Goal: Find specific page/section: Find specific page/section

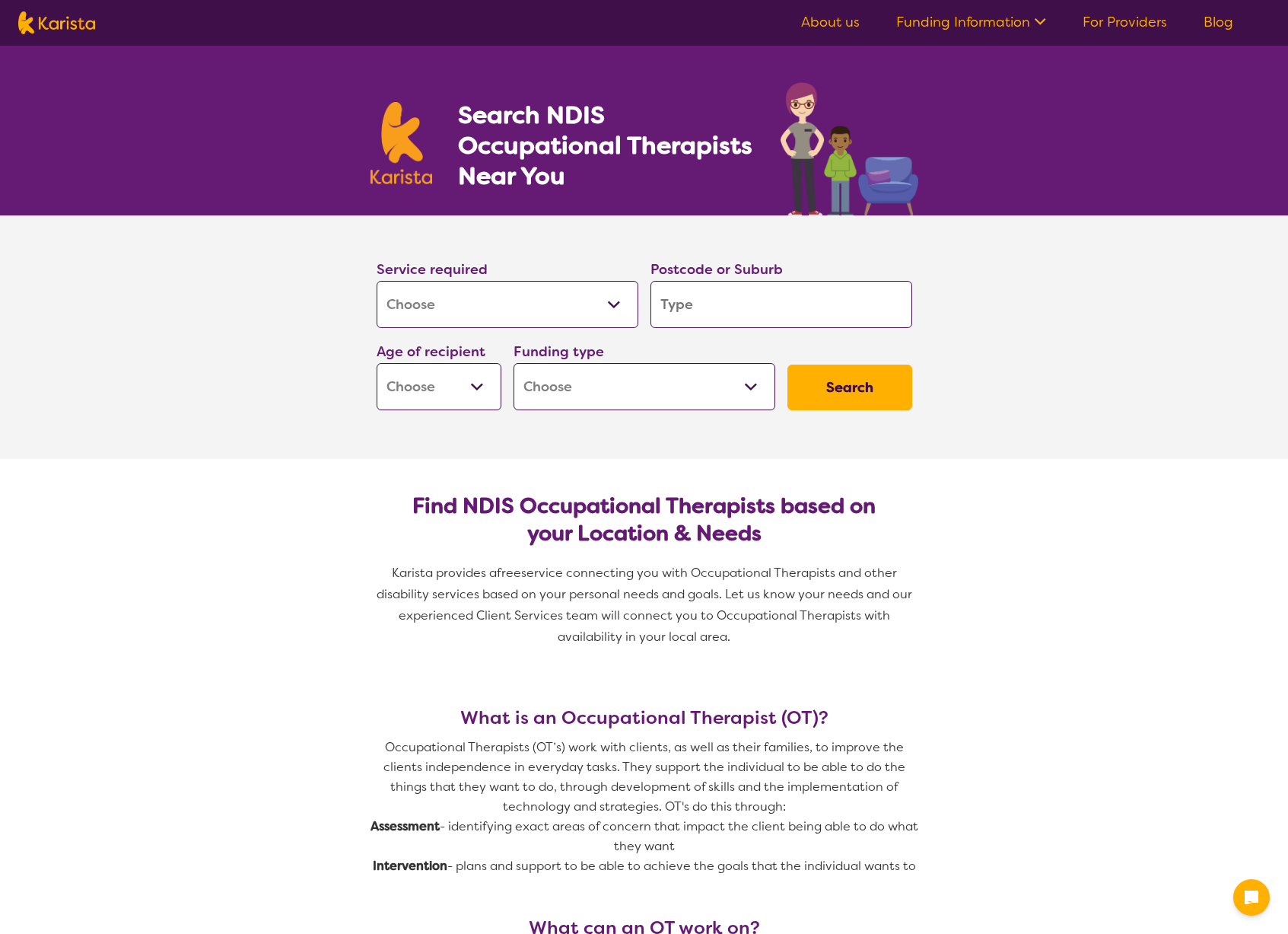
select select "[MEDICAL_DATA]"
click at [487, 308] on select "Allied Health Assistant Assessment ([MEDICAL_DATA] or [MEDICAL_DATA]) Behaviour…" at bounding box center [508, 304] width 262 height 47
click at [377, 281] on select "Allied Health Assistant Assessment ([MEDICAL_DATA] or [MEDICAL_DATA]) Behaviour…" at bounding box center [508, 304] width 262 height 47
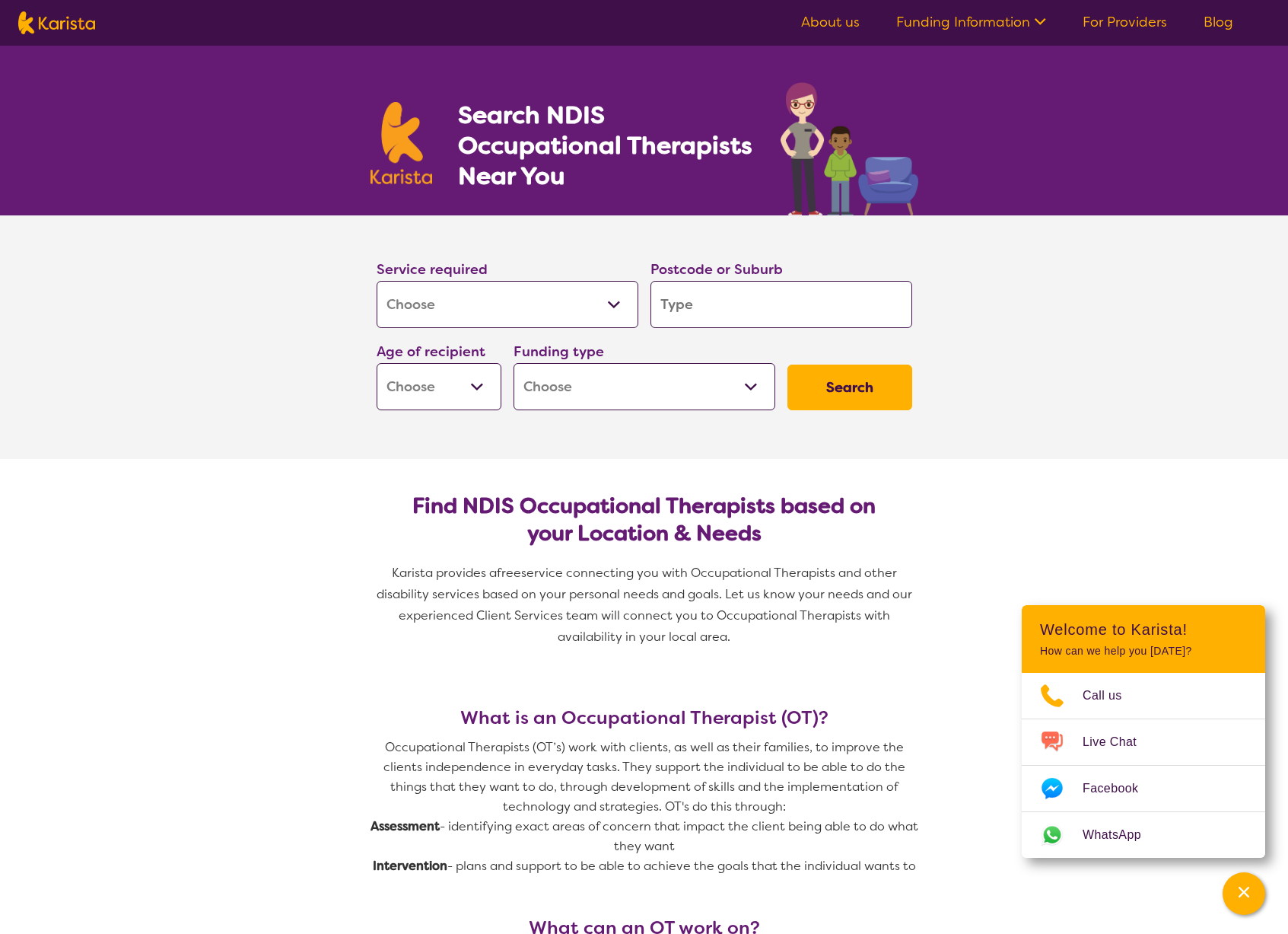
click at [746, 303] on input "search" at bounding box center [781, 304] width 262 height 47
type input "H"
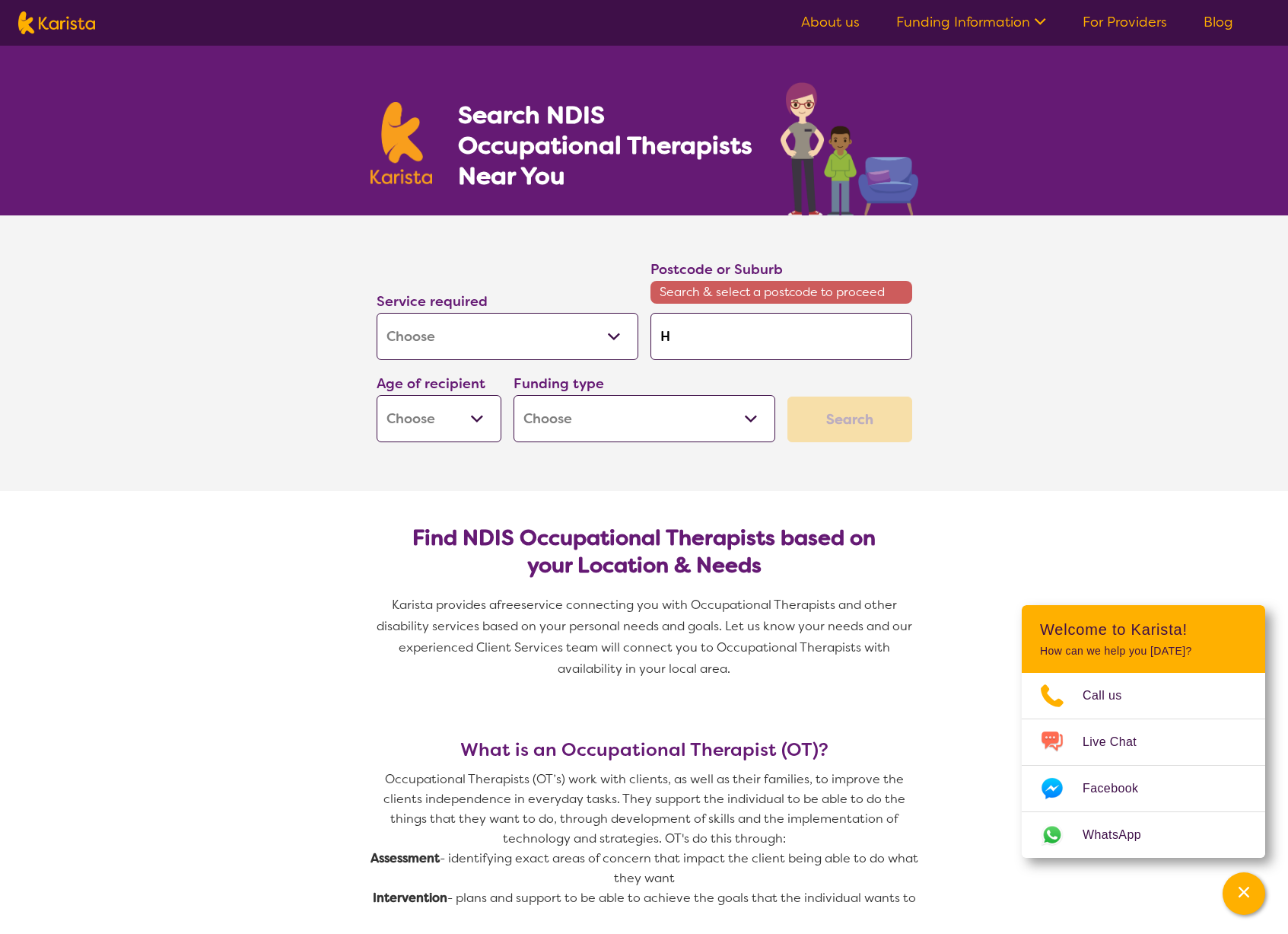
type input "Ho"
type input "Hol"
type input "[PERSON_NAME]"
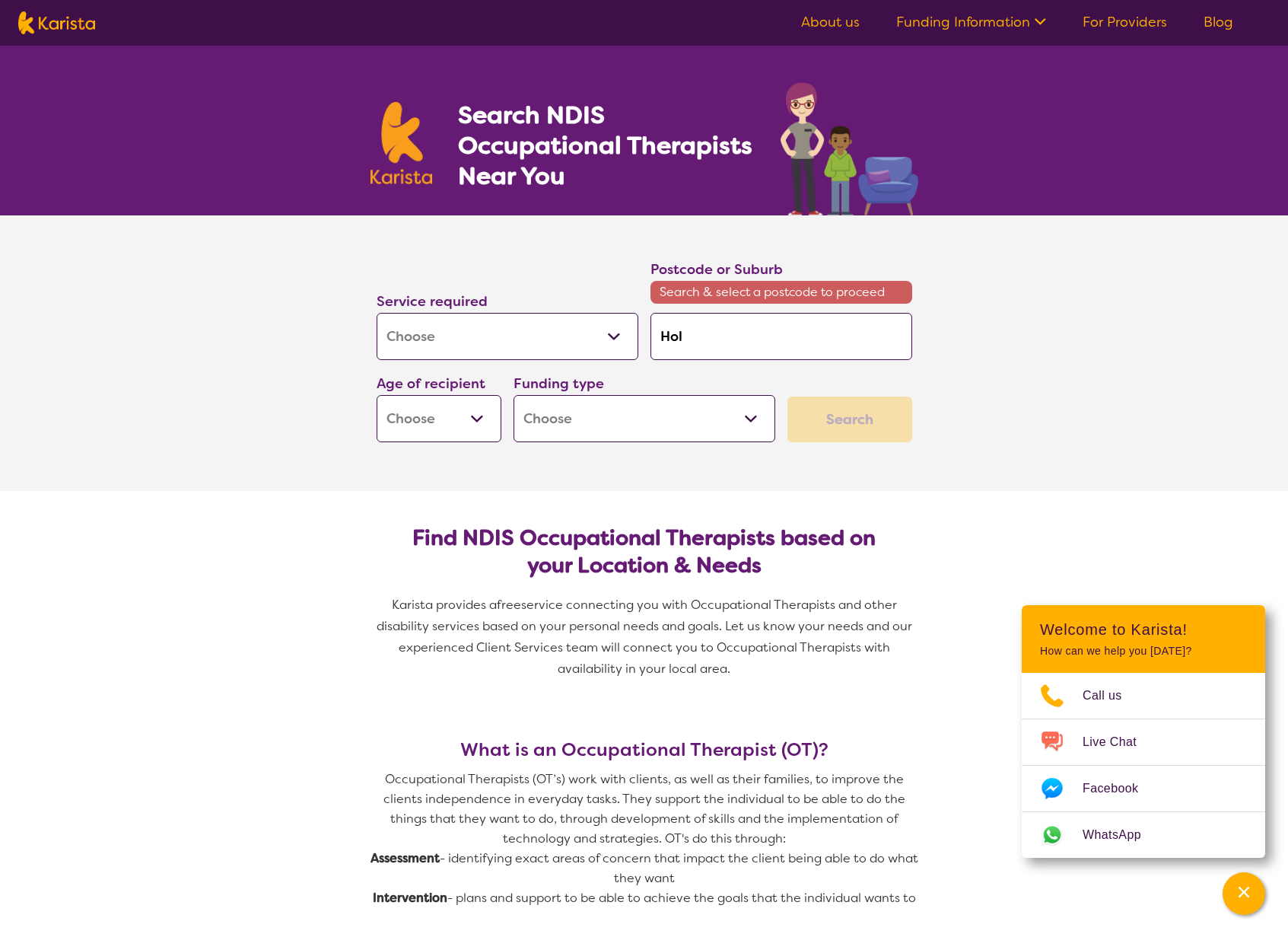
type input "[PERSON_NAME]"
type input "Holla"
type input "[PERSON_NAME]"
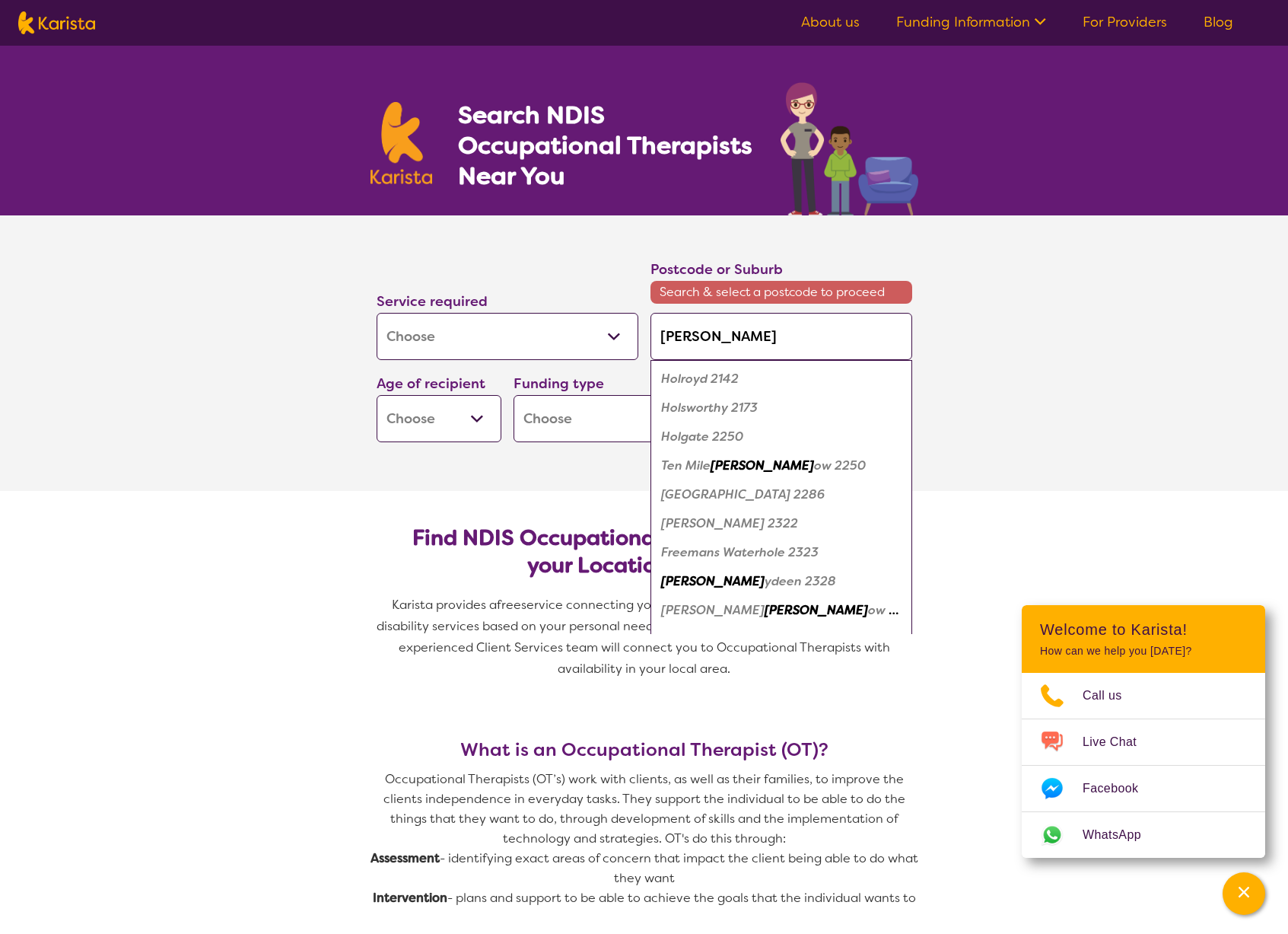
type input "Holland"
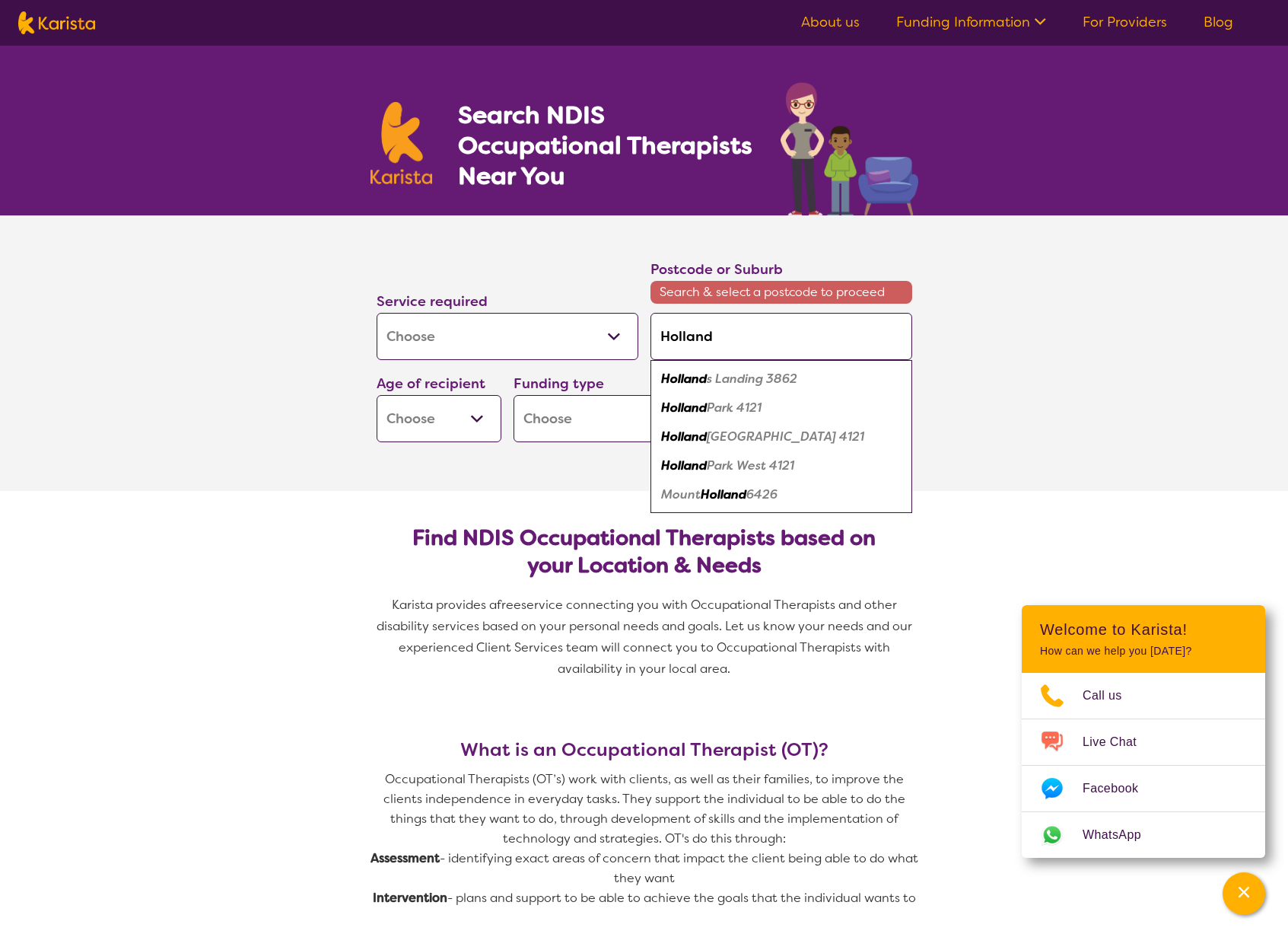
type input "Holland P"
type input "Holland Pa"
type input "Holland Par"
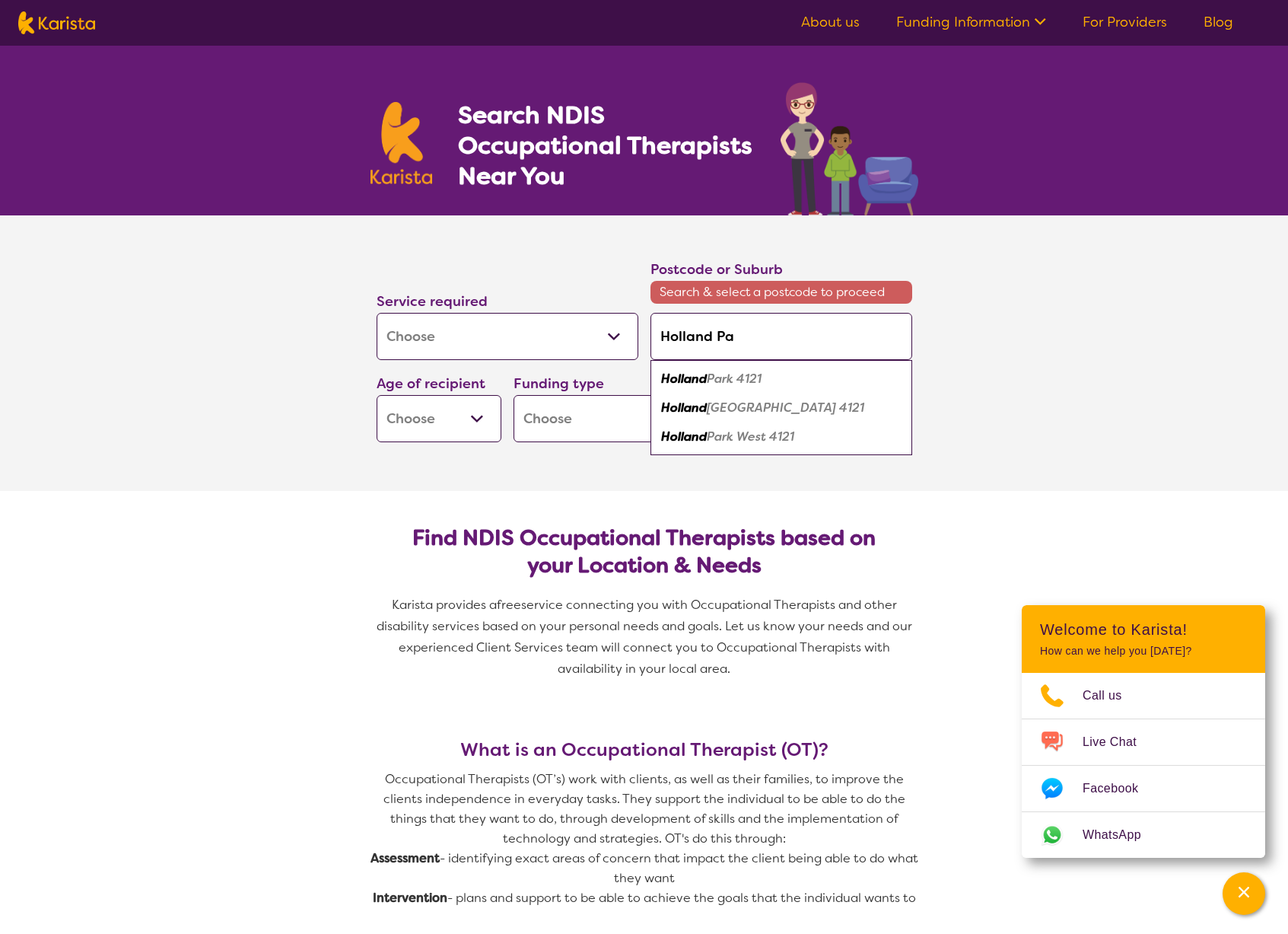
type input "Holland Par"
type input "[GEOGRAPHIC_DATA]"
click at [791, 378] on em "4121" at bounding box center [803, 379] width 25 height 16
type input "4121"
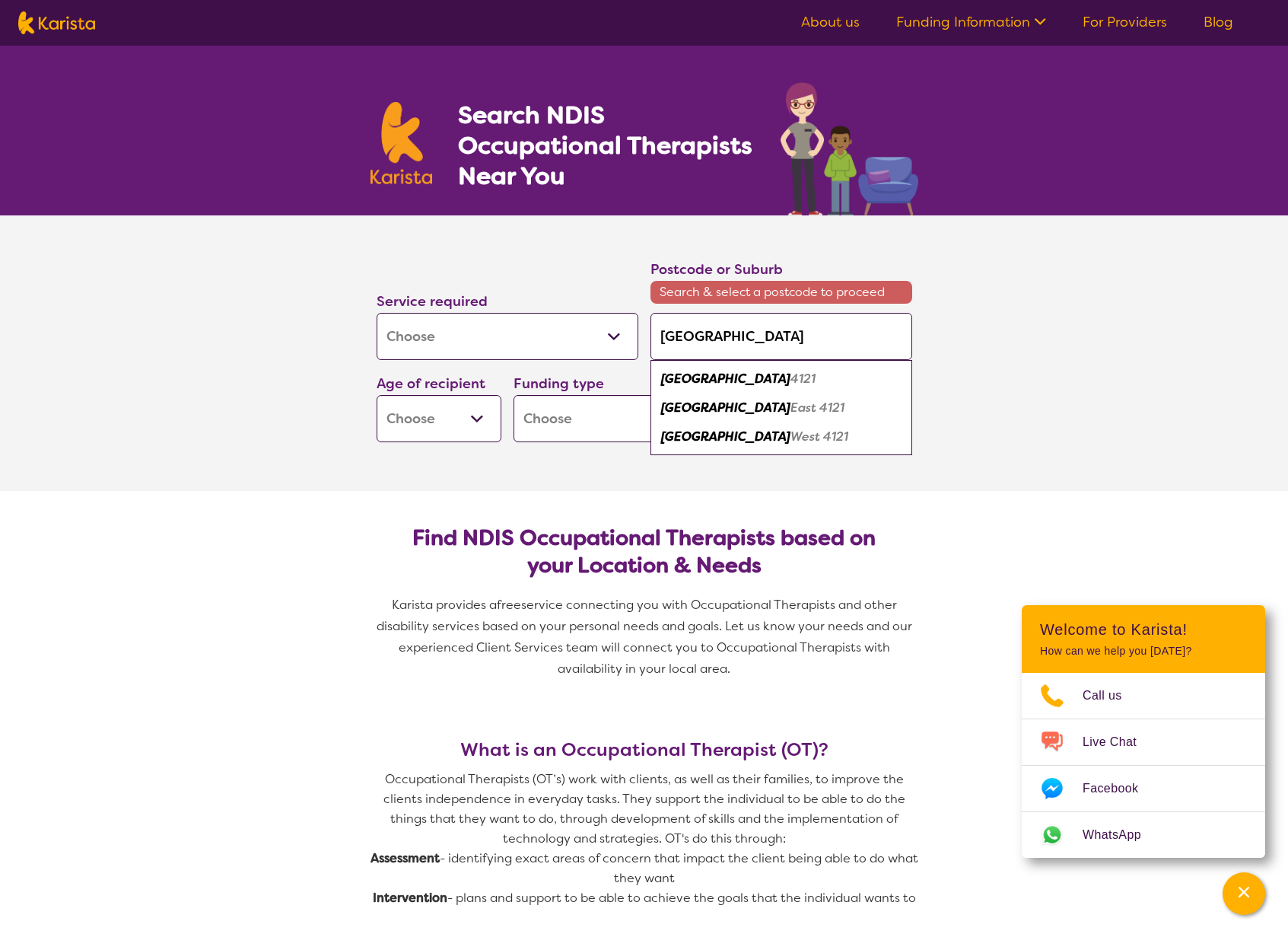
type input "4121"
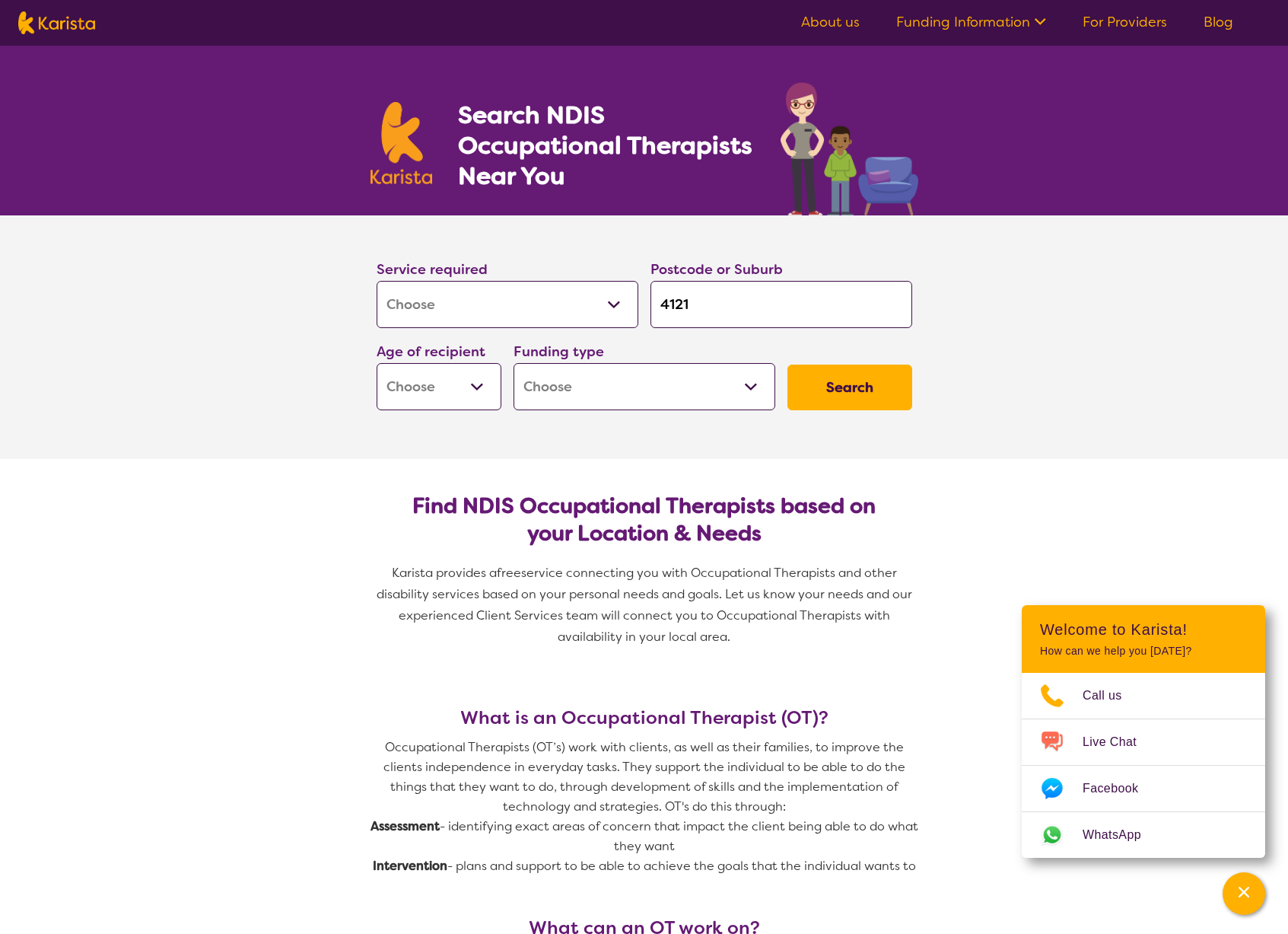
click at [450, 385] on select "Early Childhood - 0 to 9 Child - 10 to 11 Adolescent - 12 to 17 Adult - 18 to 6…" at bounding box center [439, 387] width 125 height 47
click at [467, 390] on select "Early Childhood - 0 to 9 Child - 10 to 11 Adolescent - 12 to 17 Adult - 18 to 6…" at bounding box center [439, 387] width 125 height 47
click at [470, 387] on select "Early Childhood - 0 to 9 Child - 10 to 11 Adolescent - 12 to 17 Adult - 18 to 6…" at bounding box center [439, 387] width 125 height 47
select select "AD"
click at [377, 363] on select "Early Childhood - 0 to 9 Child - 10 to 11 Adolescent - 12 to 17 Adult - 18 to 6…" at bounding box center [439, 387] width 125 height 47
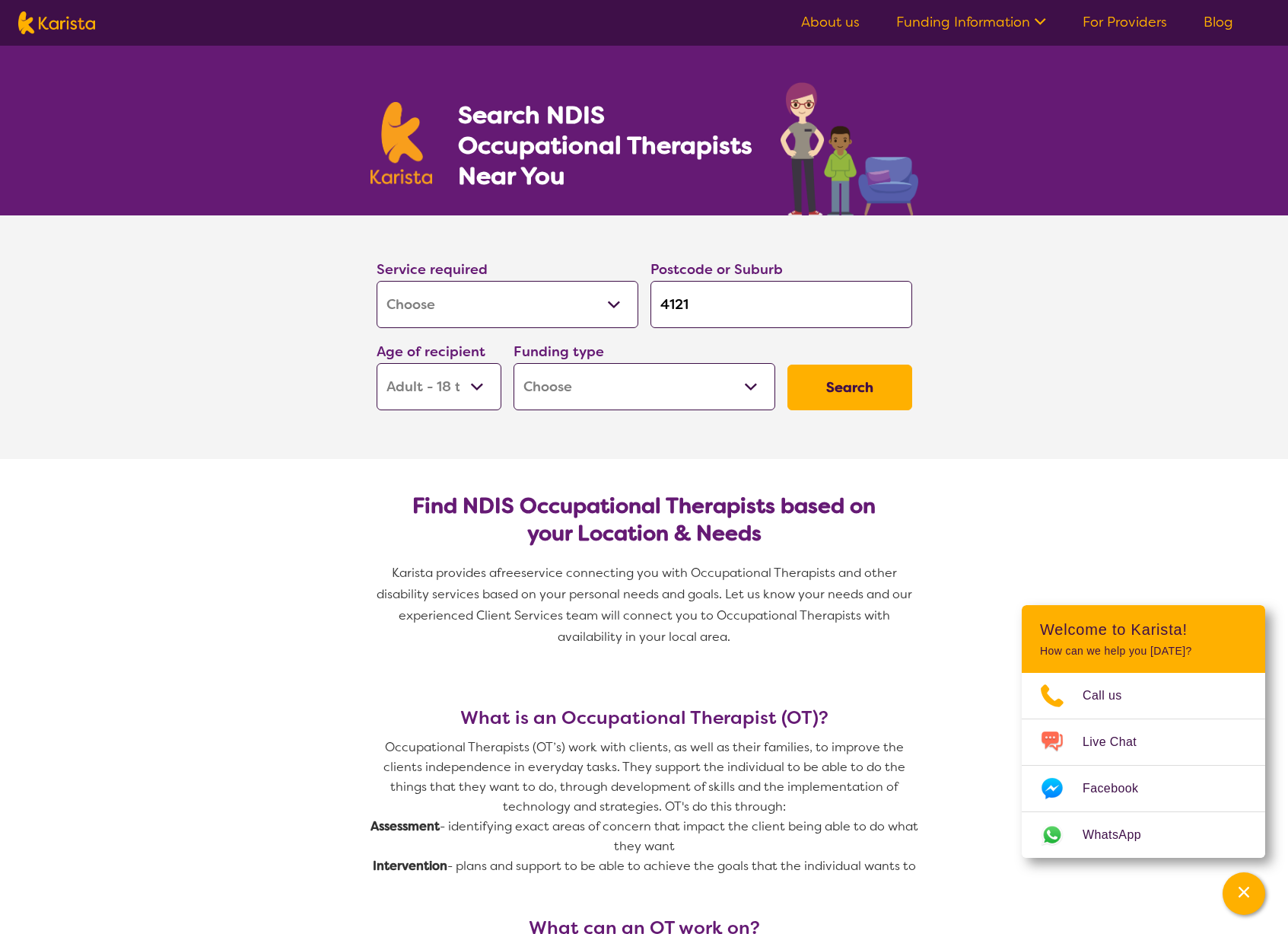
select select "AD"
click at [647, 383] on select "Home Care Package (HCP) National Disability Insurance Scheme (NDIS) I don't know" at bounding box center [644, 387] width 262 height 47
select select "NDIS"
click at [514, 363] on select "Home Care Package (HCP) National Disability Insurance Scheme (NDIS) I don't know" at bounding box center [644, 387] width 262 height 47
select select "NDIS"
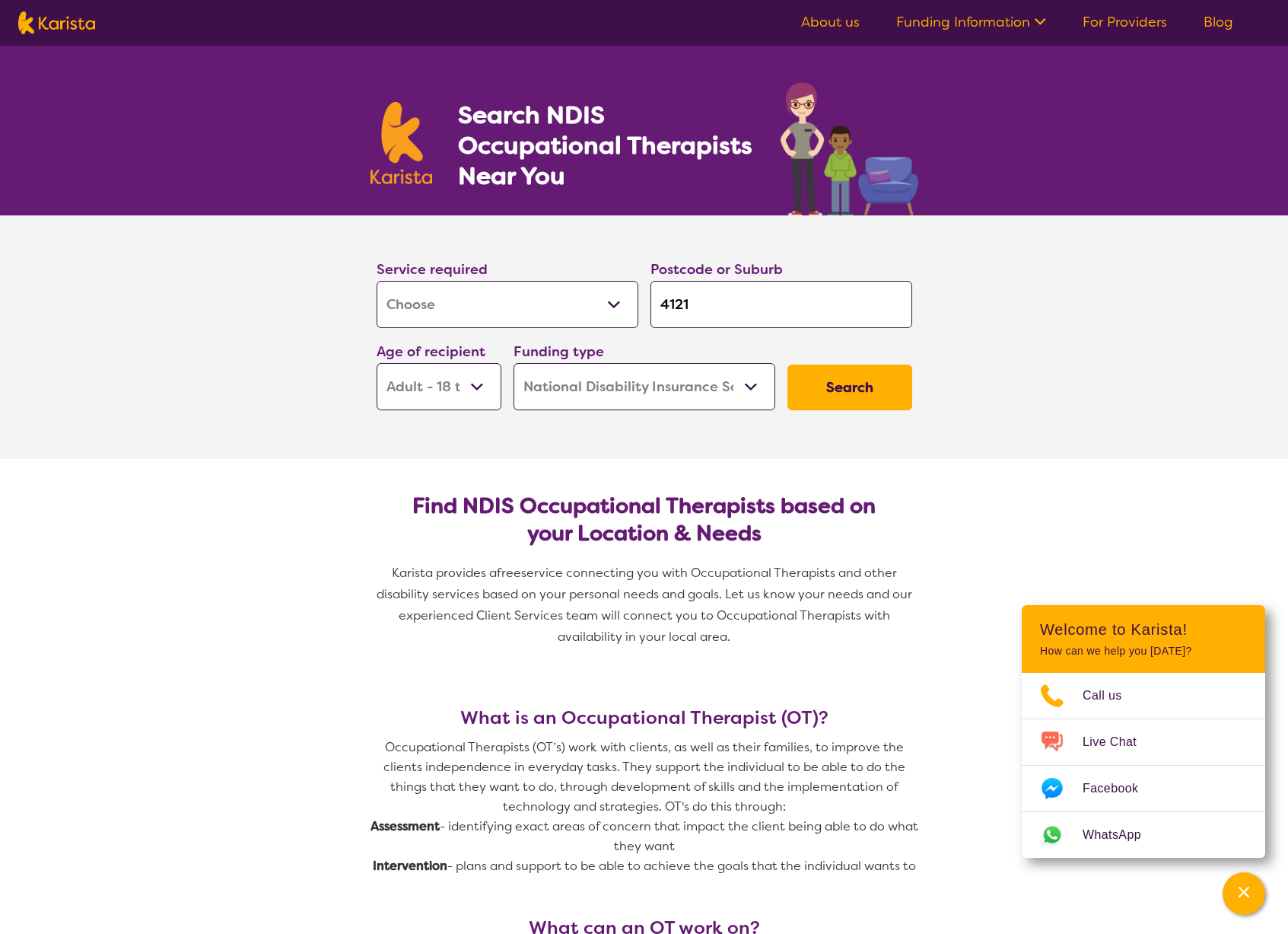
click at [867, 401] on button "Search" at bounding box center [850, 387] width 125 height 46
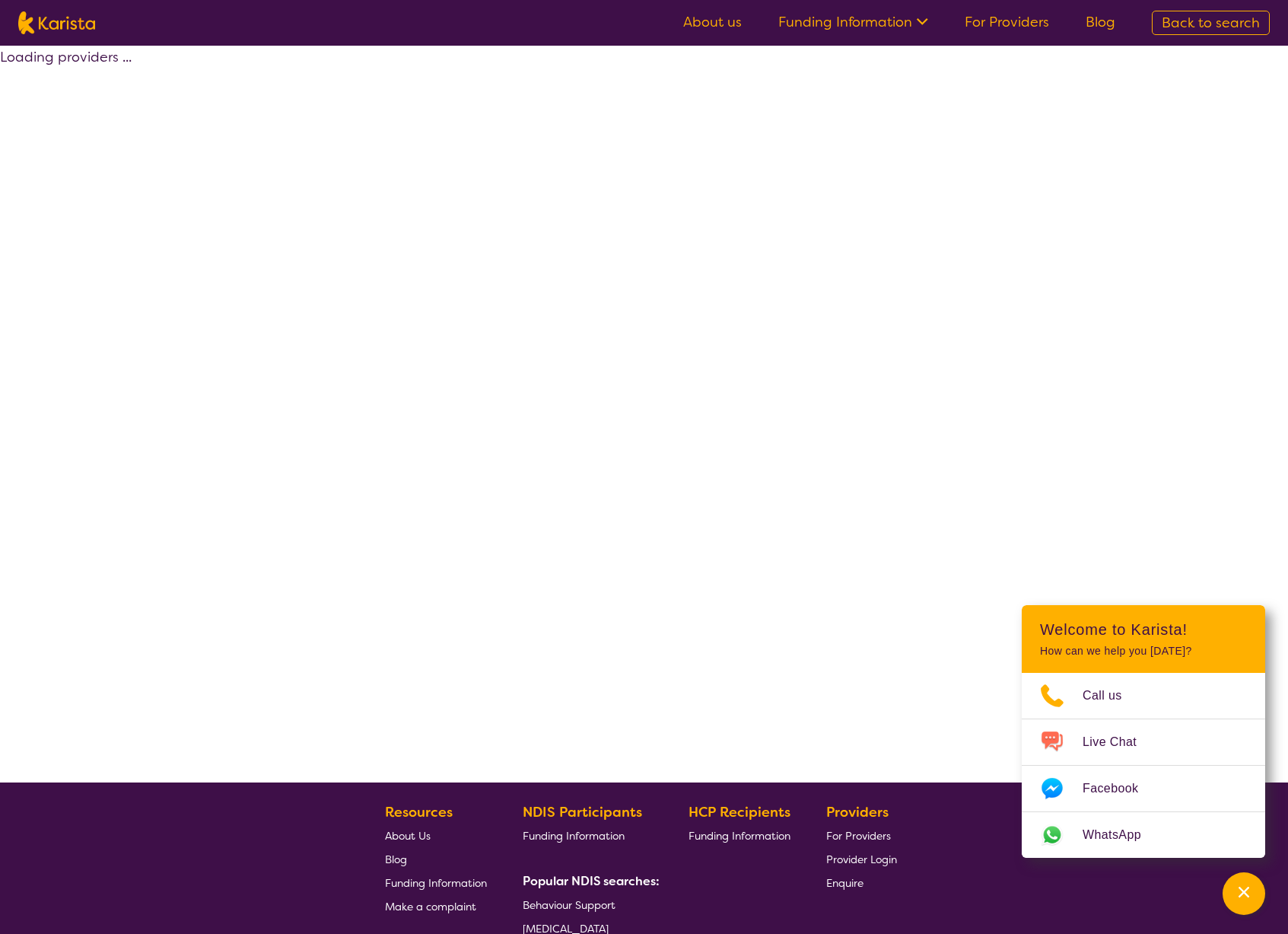
select select "by_score"
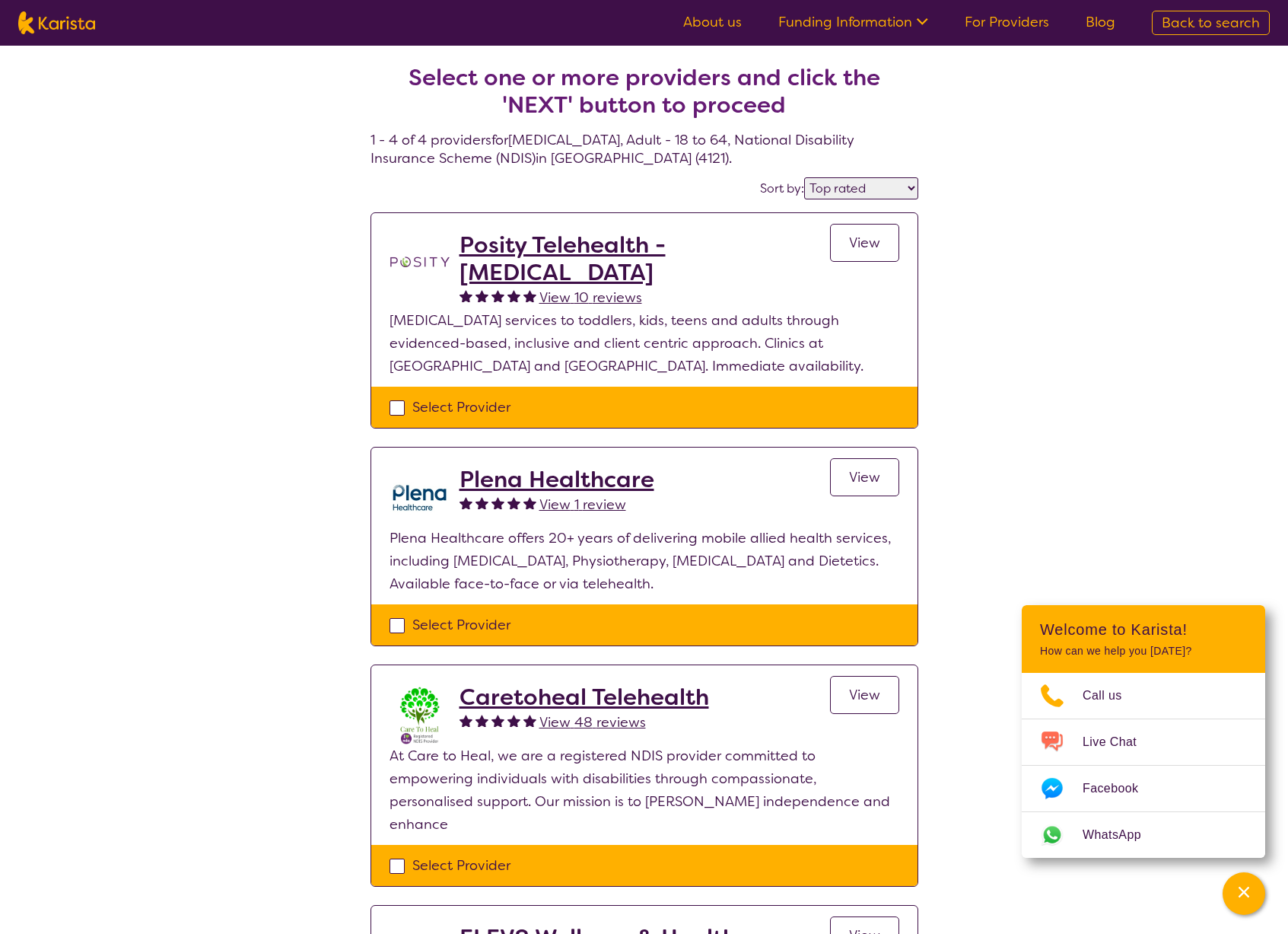
click at [266, 272] on div "Select one or more providers and click the 'NEXT' button to proceed 1 - 4 of 4 …" at bounding box center [644, 600] width 1288 height 1107
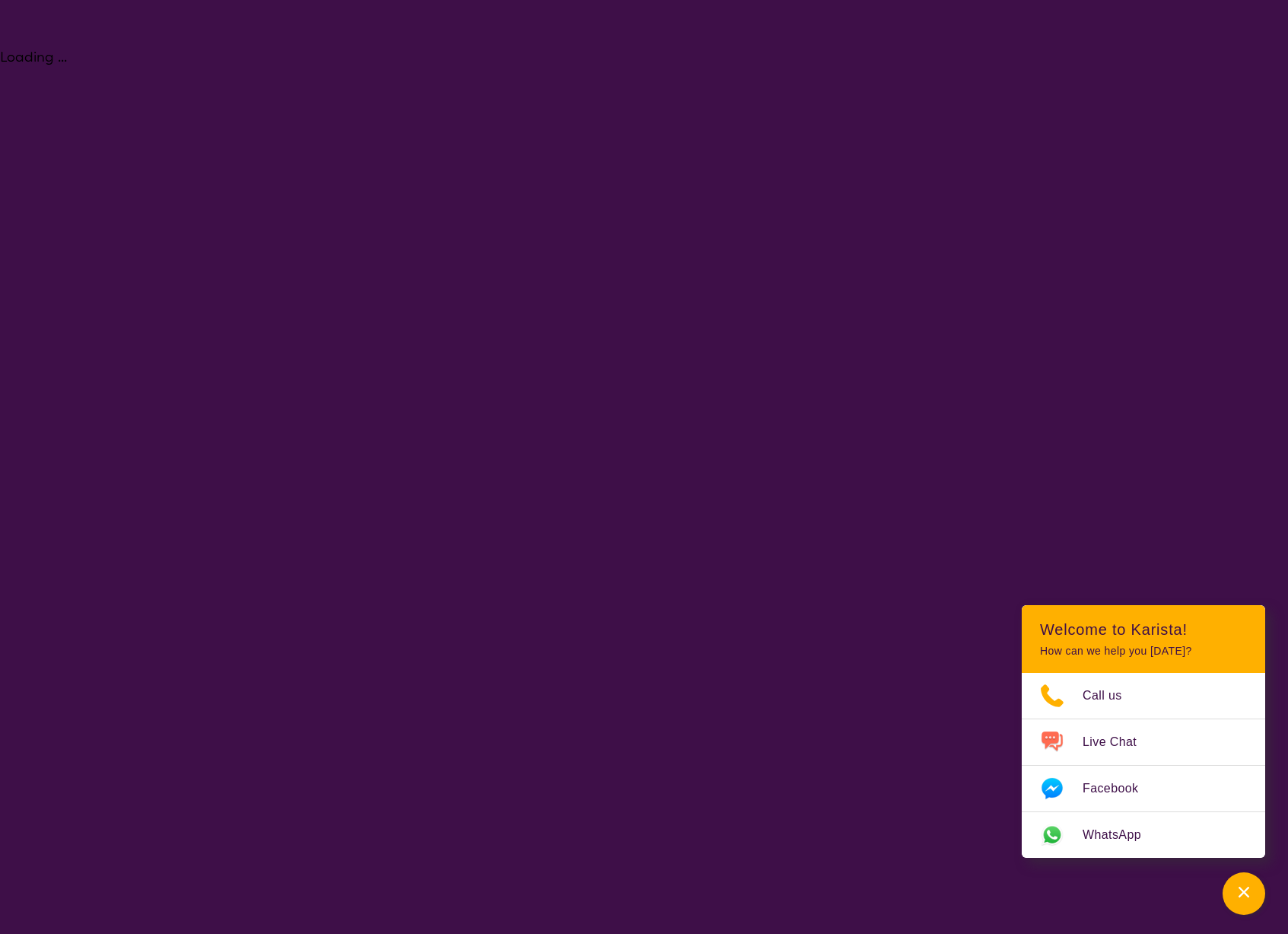
select select "[MEDICAL_DATA]"
select select "AD"
select select "NDIS"
select select "[MEDICAL_DATA]"
select select "AD"
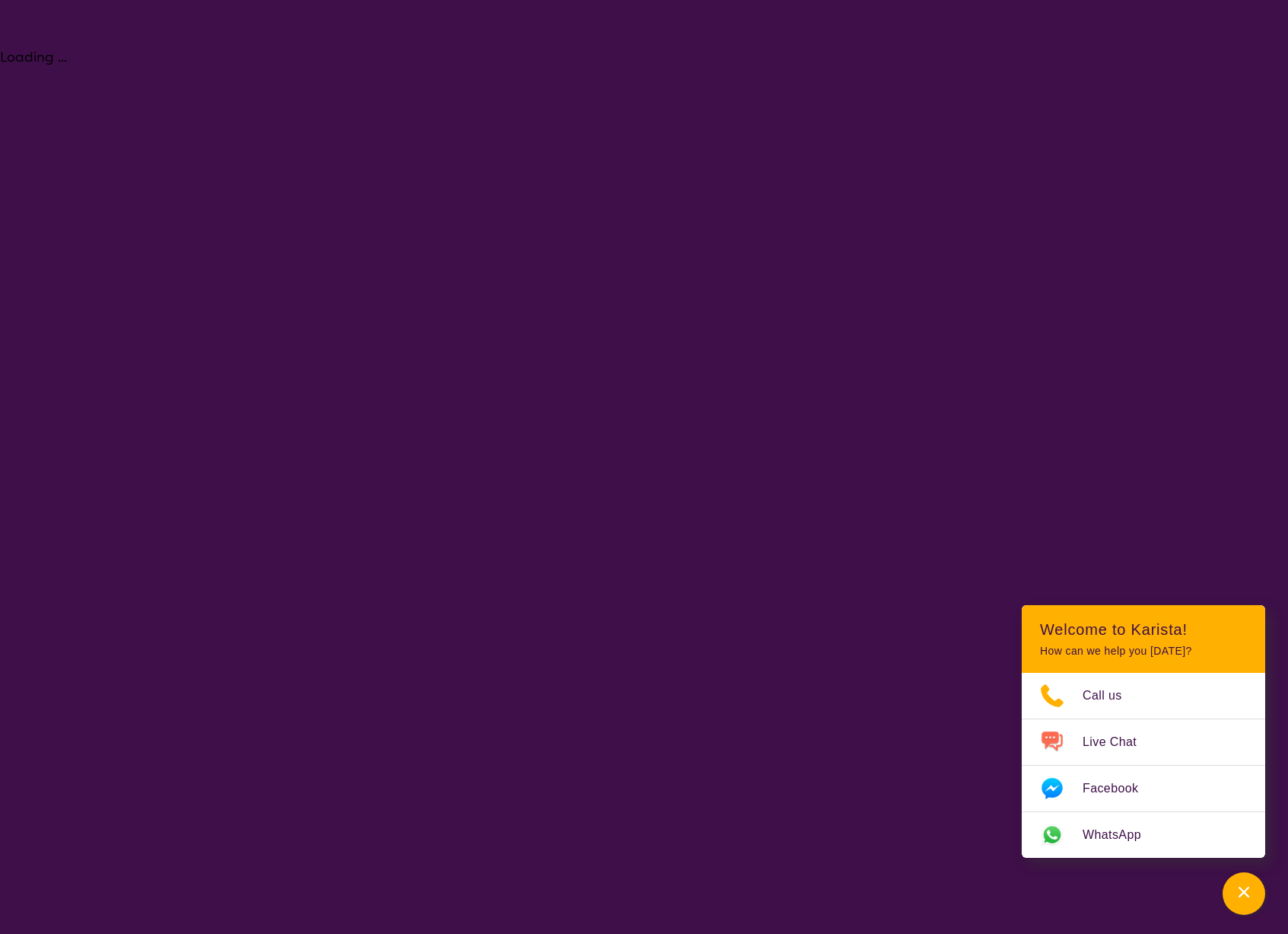
select select "NDIS"
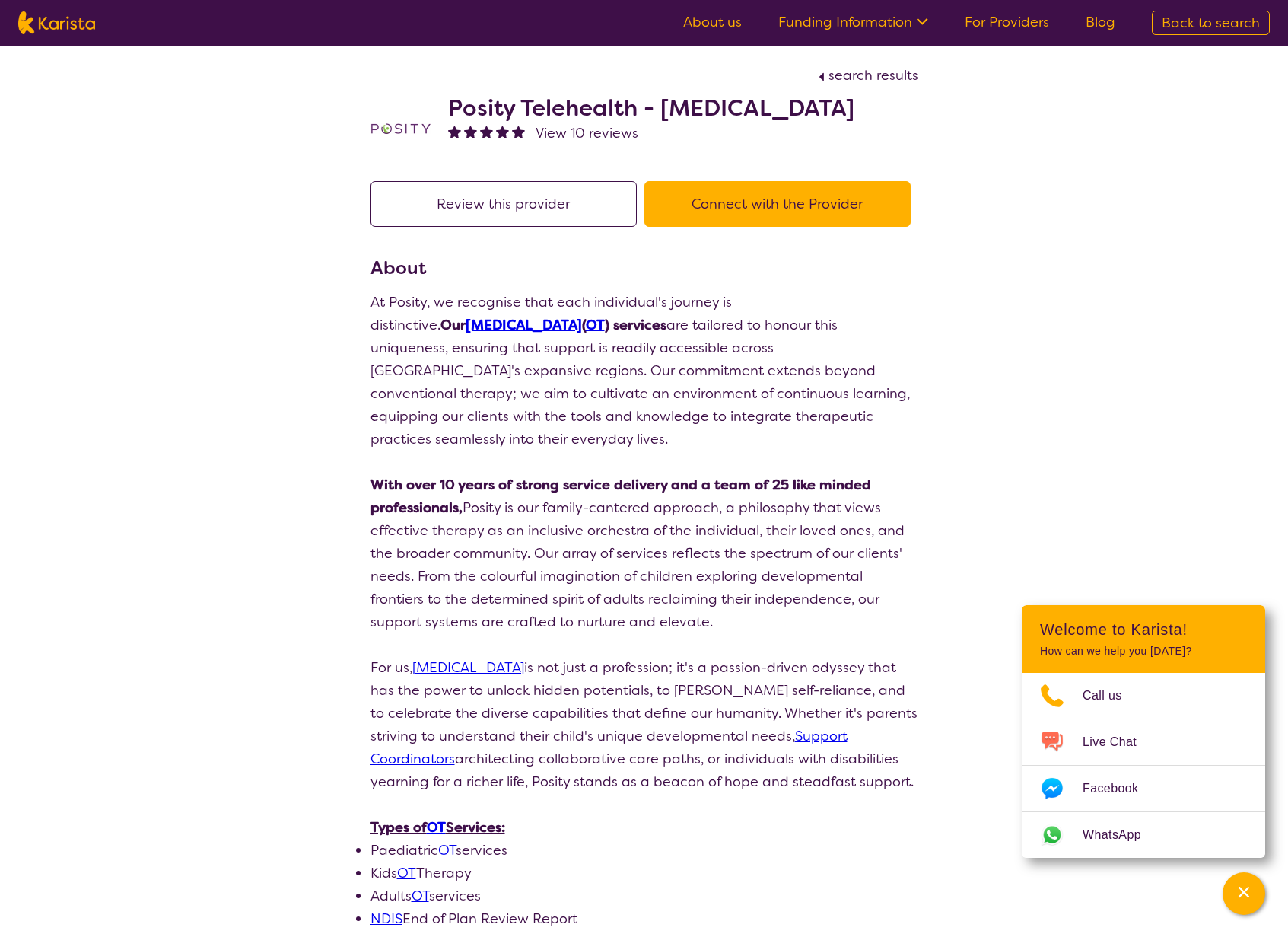
click at [569, 199] on button "Review this provider" at bounding box center [504, 204] width 267 height 46
click at [752, 207] on button "Connect with the Provider" at bounding box center [777, 204] width 267 height 46
